Goal: Transaction & Acquisition: Purchase product/service

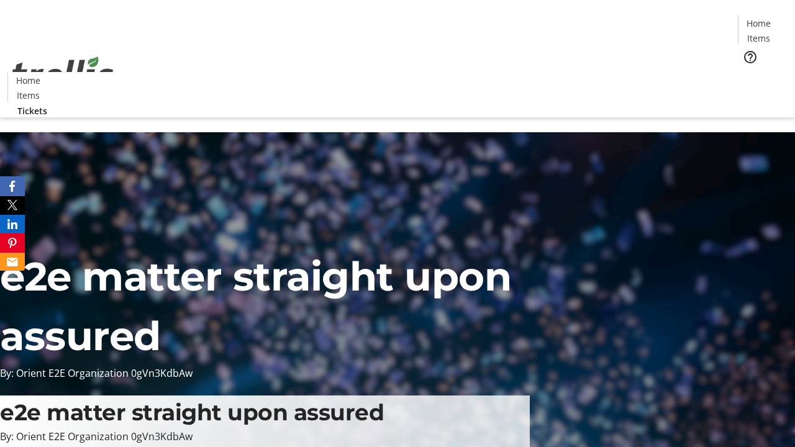
click at [748, 72] on span "Tickets" at bounding box center [763, 78] width 30 height 13
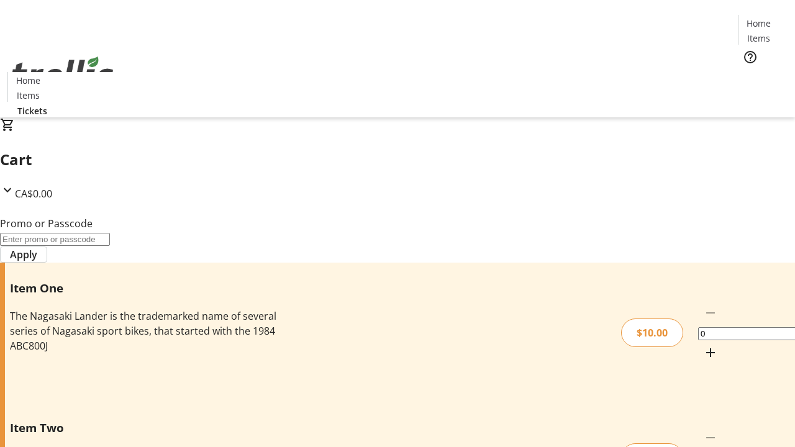
click at [703, 345] on mat-icon "Increment by one" at bounding box center [710, 352] width 15 height 15
type input "1"
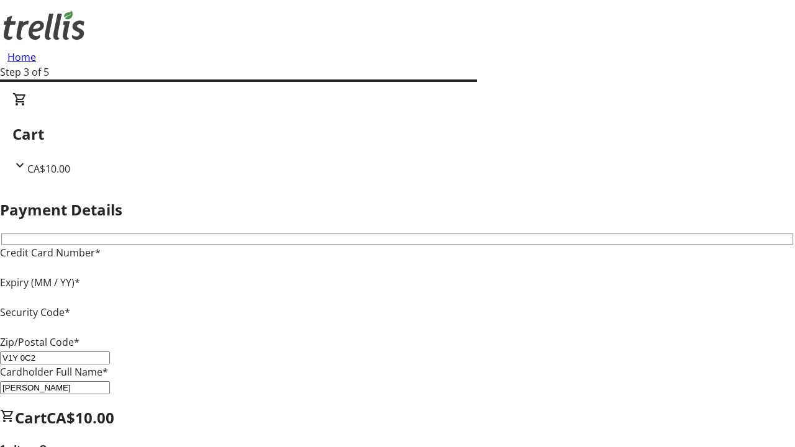
type input "V1Y 0C2"
